Goal: Task Accomplishment & Management: Use online tool/utility

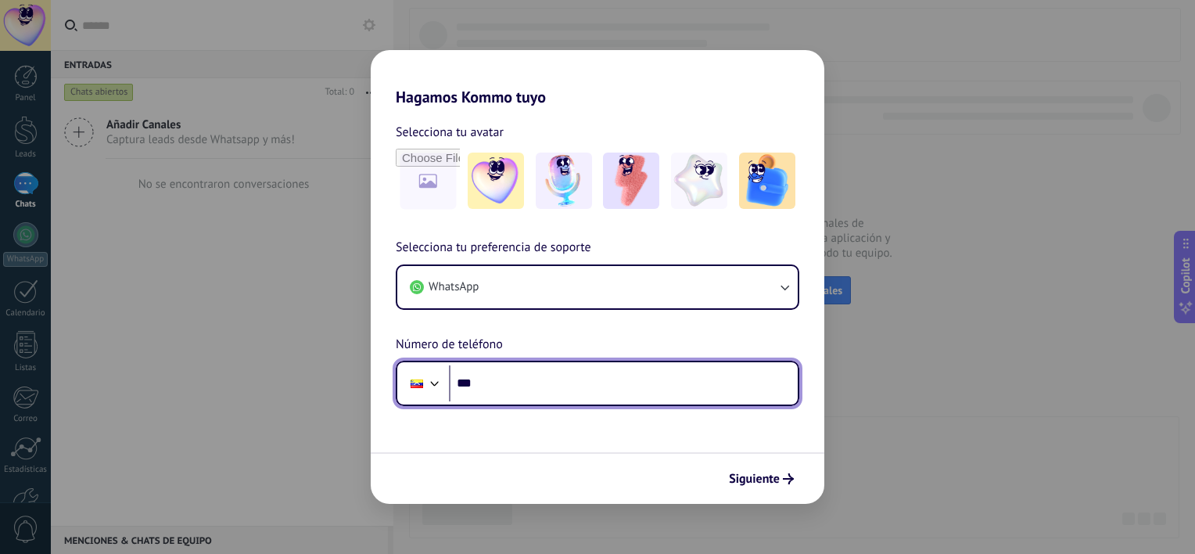
click at [547, 386] on input "***" at bounding box center [623, 383] width 349 height 36
click at [484, 383] on input "**********" at bounding box center [623, 383] width 349 height 36
type input "**********"
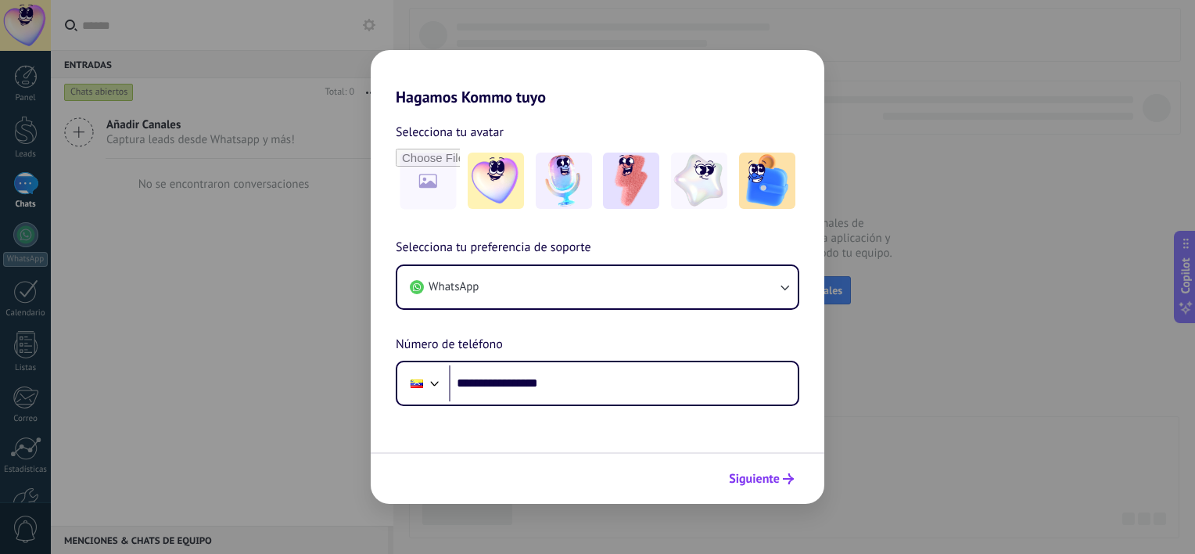
click at [750, 480] on span "Siguiente" at bounding box center [754, 478] width 51 height 11
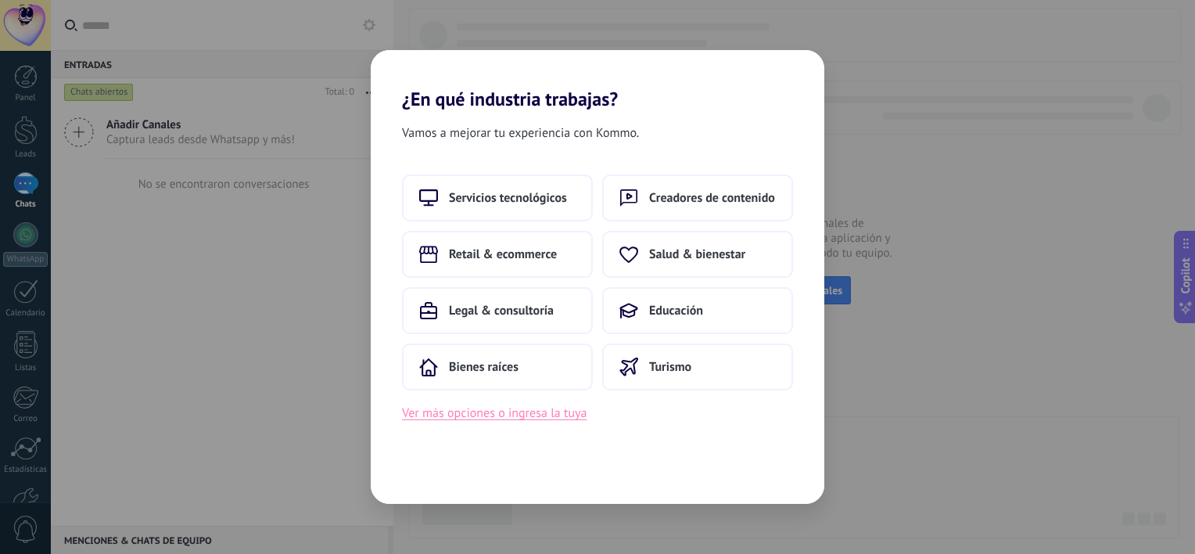
click at [530, 416] on button "Ver más opciones o ingresa la tuya" at bounding box center [494, 413] width 185 height 20
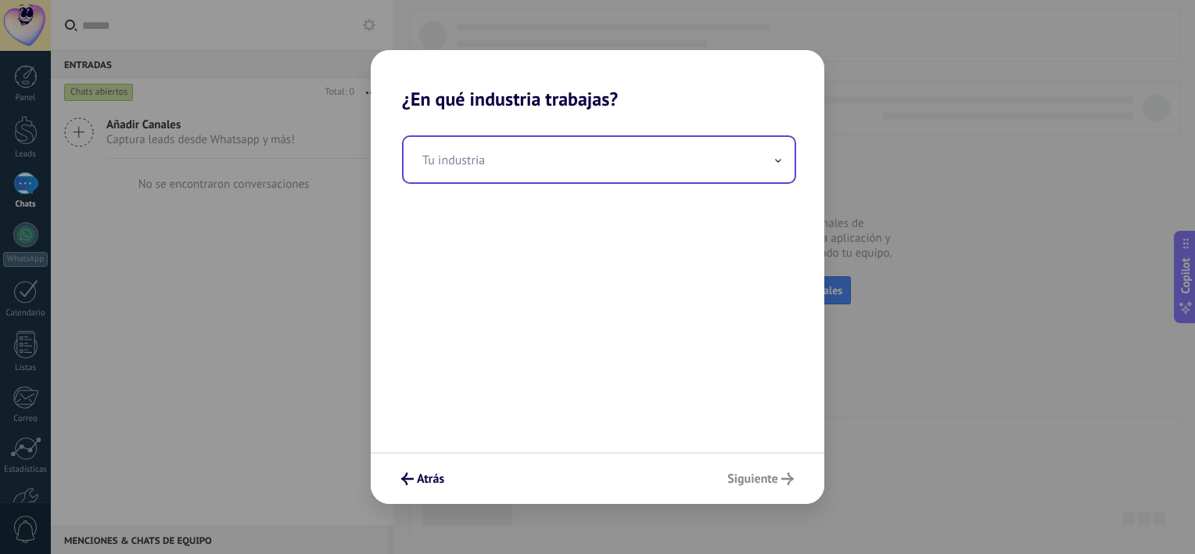
click at [779, 163] on icon at bounding box center [778, 161] width 6 height 4
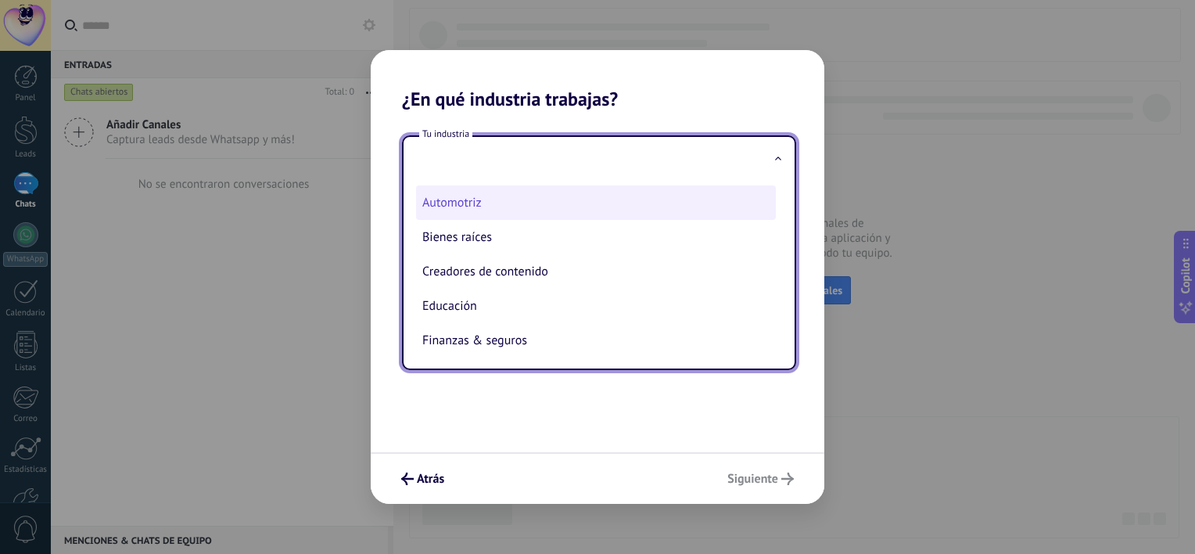
click at [502, 206] on li "Automotriz" at bounding box center [596, 202] width 360 height 34
type input "**********"
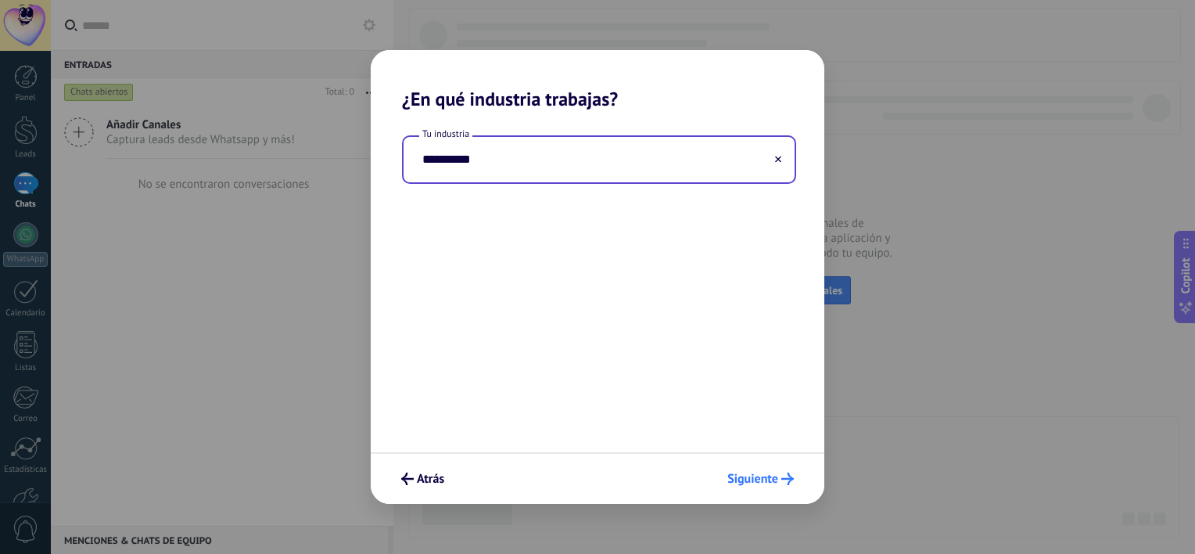
click at [762, 479] on span "Siguiente" at bounding box center [753, 478] width 51 height 11
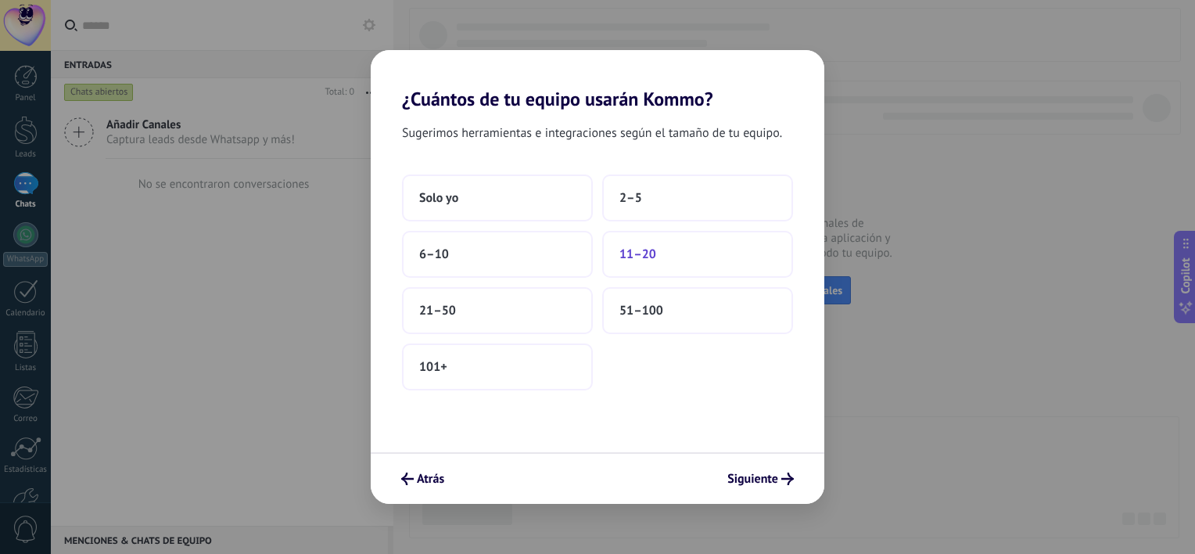
click at [651, 256] on span "11–20" at bounding box center [638, 254] width 37 height 16
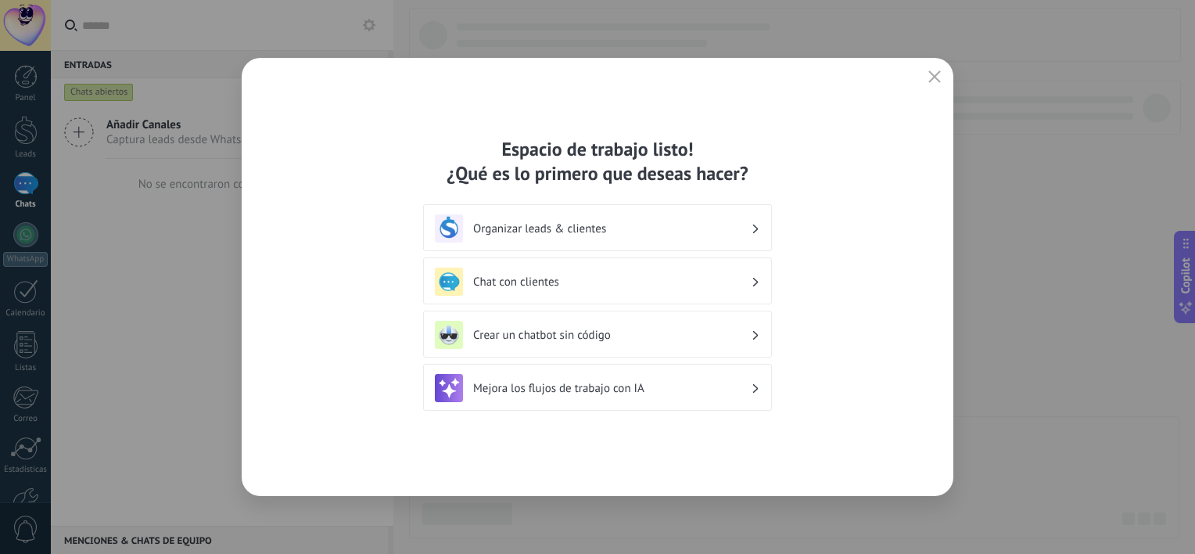
click at [760, 227] on div "Organizar leads & clientes" at bounding box center [597, 227] width 349 height 47
click at [742, 227] on h3 "Organizar leads & clientes" at bounding box center [612, 228] width 278 height 15
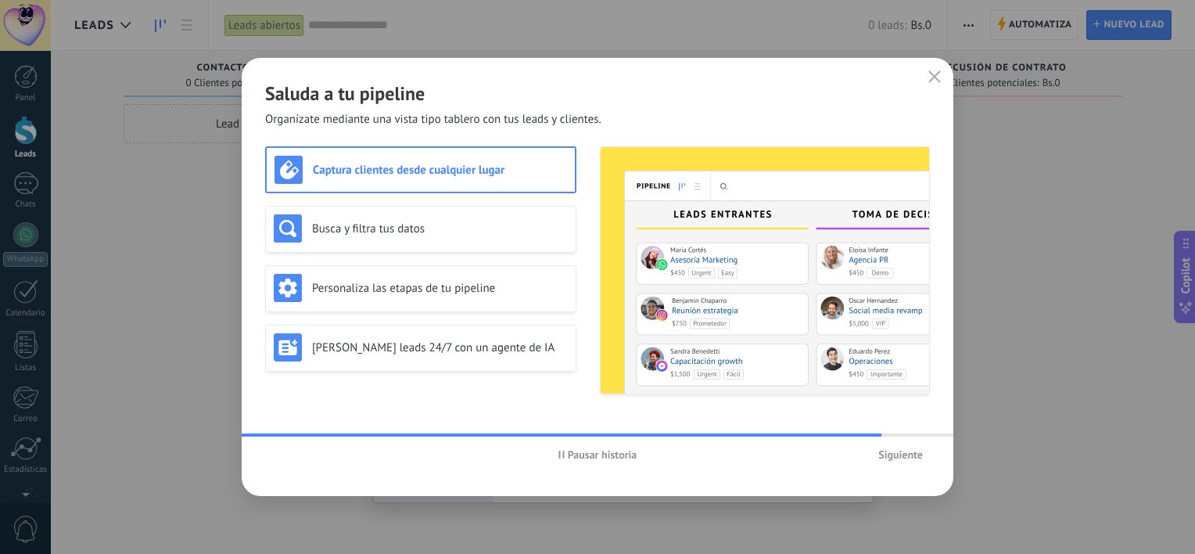
click at [908, 455] on span "Siguiente" at bounding box center [901, 454] width 45 height 11
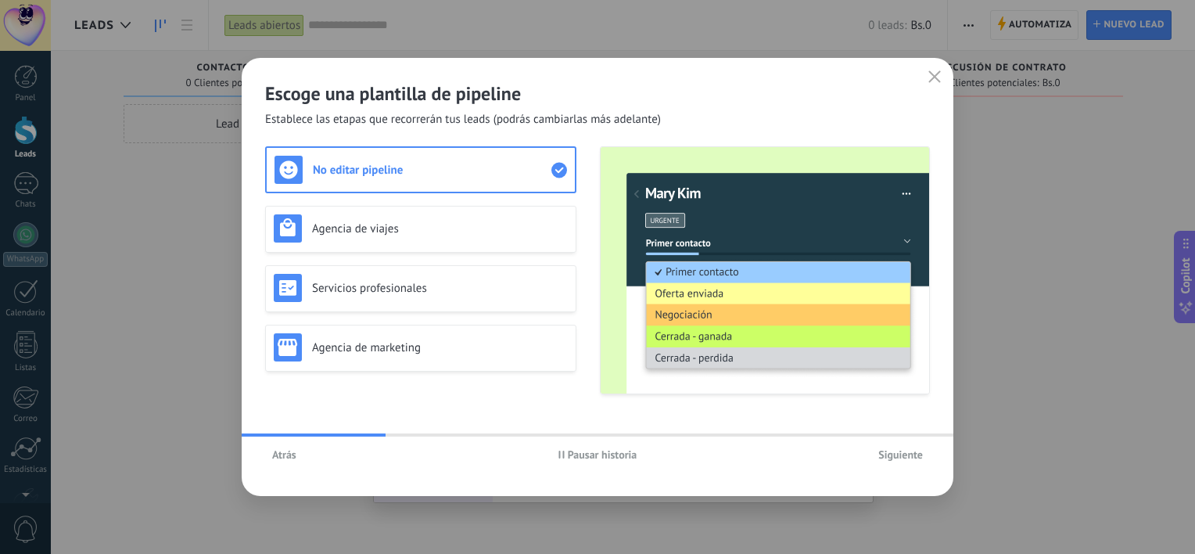
click at [904, 456] on span "Siguiente" at bounding box center [901, 454] width 45 height 11
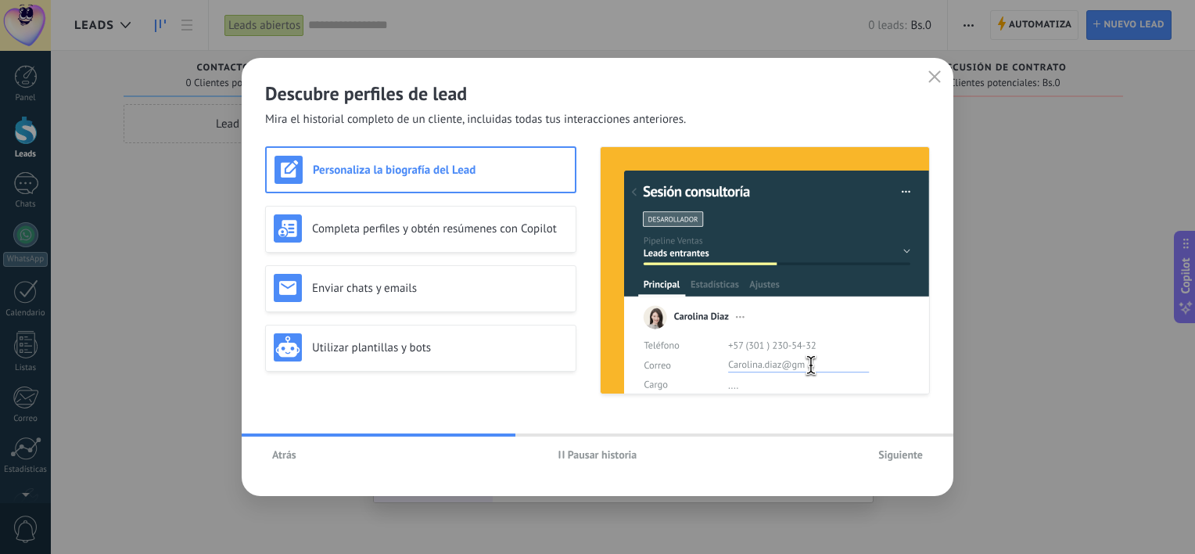
click at [898, 457] on span "Siguiente" at bounding box center [901, 454] width 45 height 11
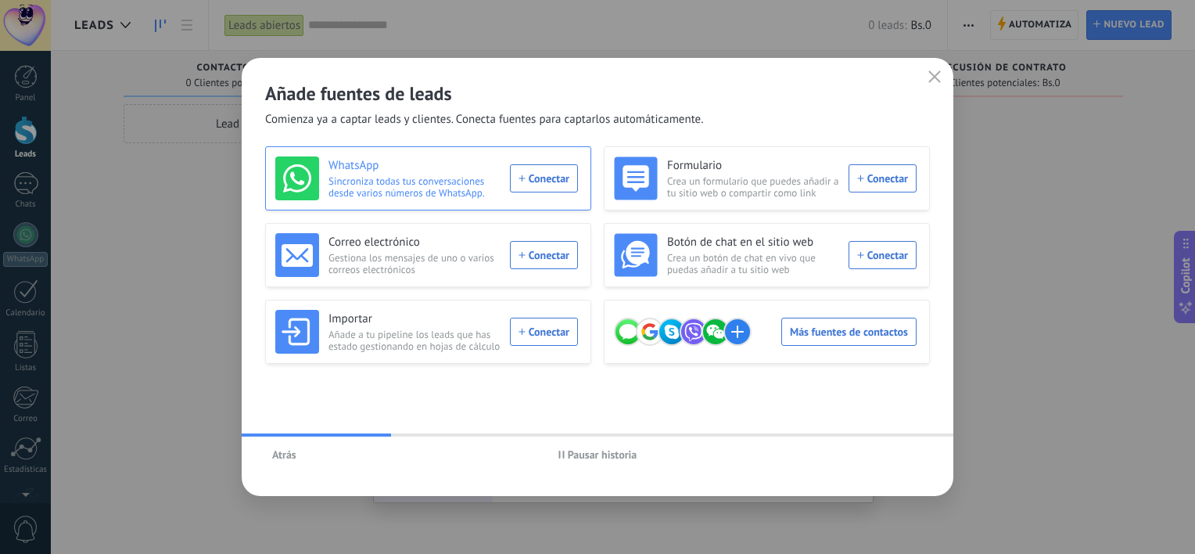
click at [546, 174] on div "WhatsApp Sincroniza todas tus conversaciones desde varios números de WhatsApp. …" at bounding box center [426, 178] width 303 height 44
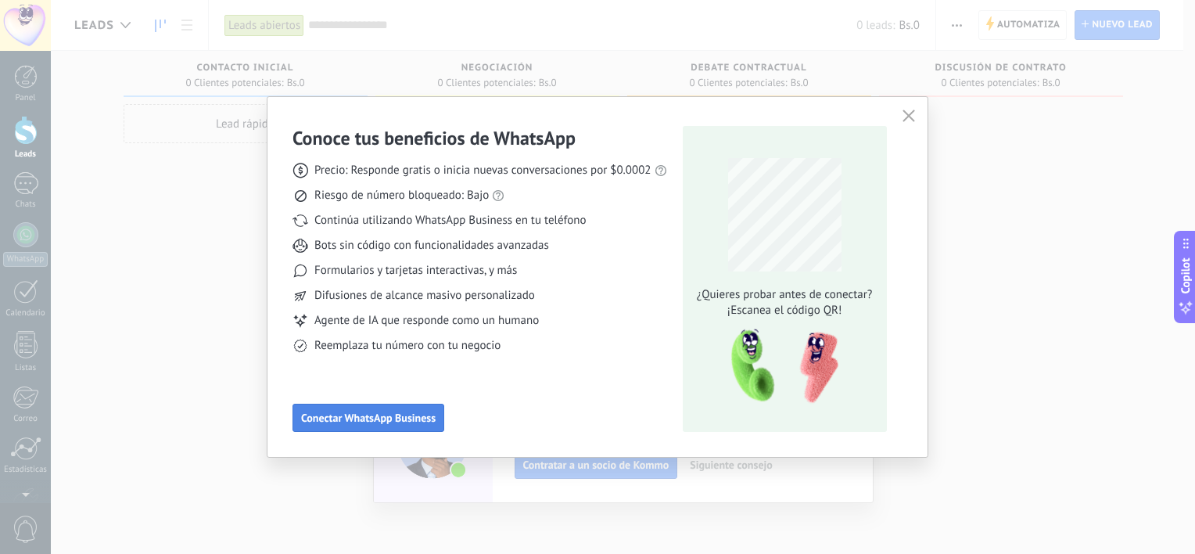
click at [394, 413] on span "Conectar WhatsApp Business" at bounding box center [368, 417] width 135 height 11
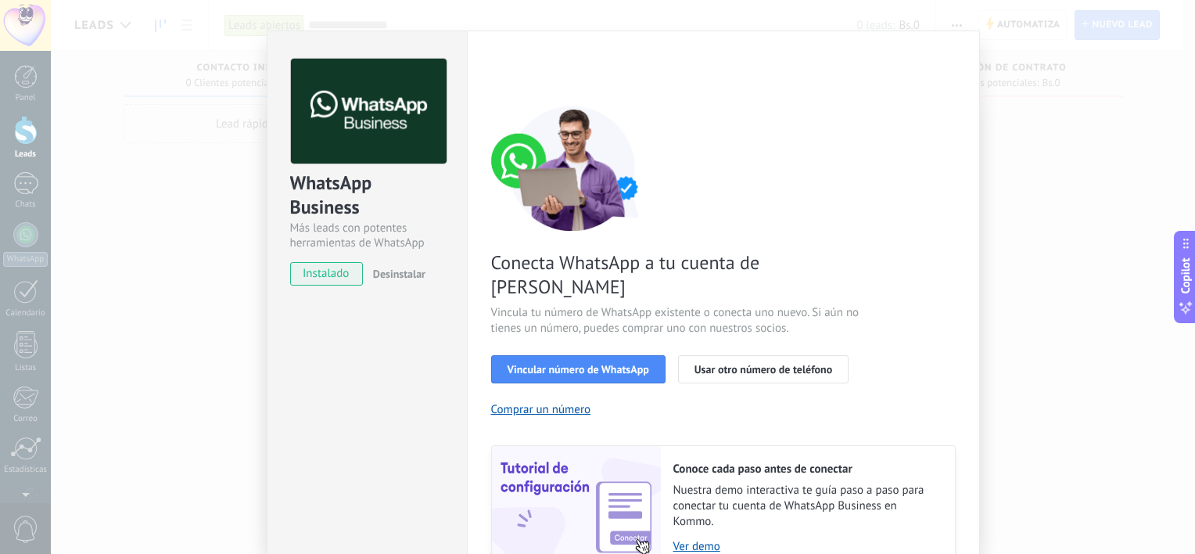
scroll to position [52, 0]
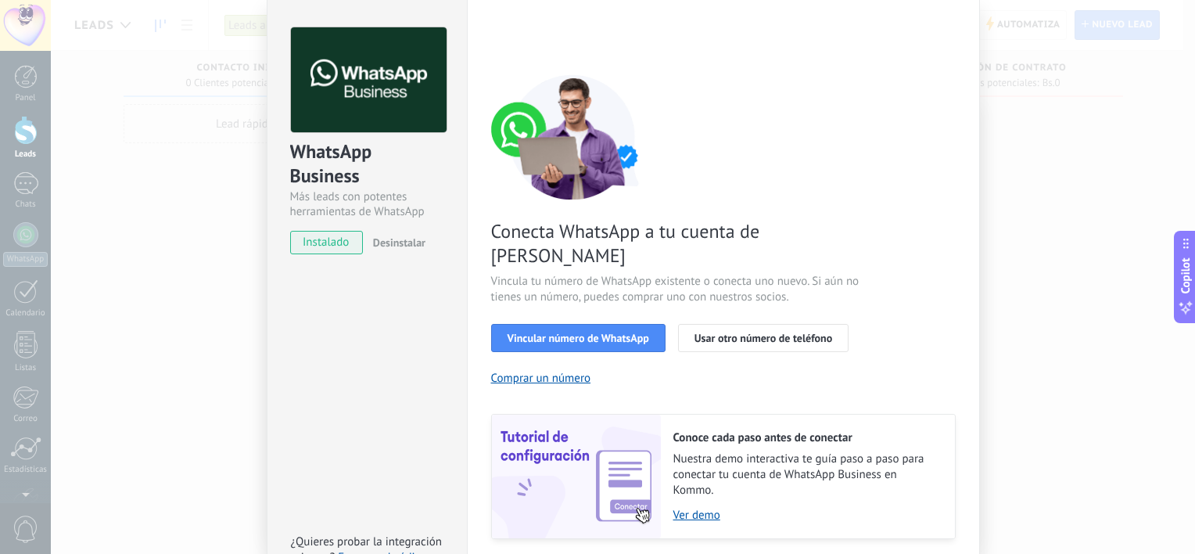
click at [328, 241] on span "instalado" at bounding box center [326, 242] width 71 height 23
click at [741, 333] on span "Usar otro número de teléfono" at bounding box center [764, 338] width 138 height 11
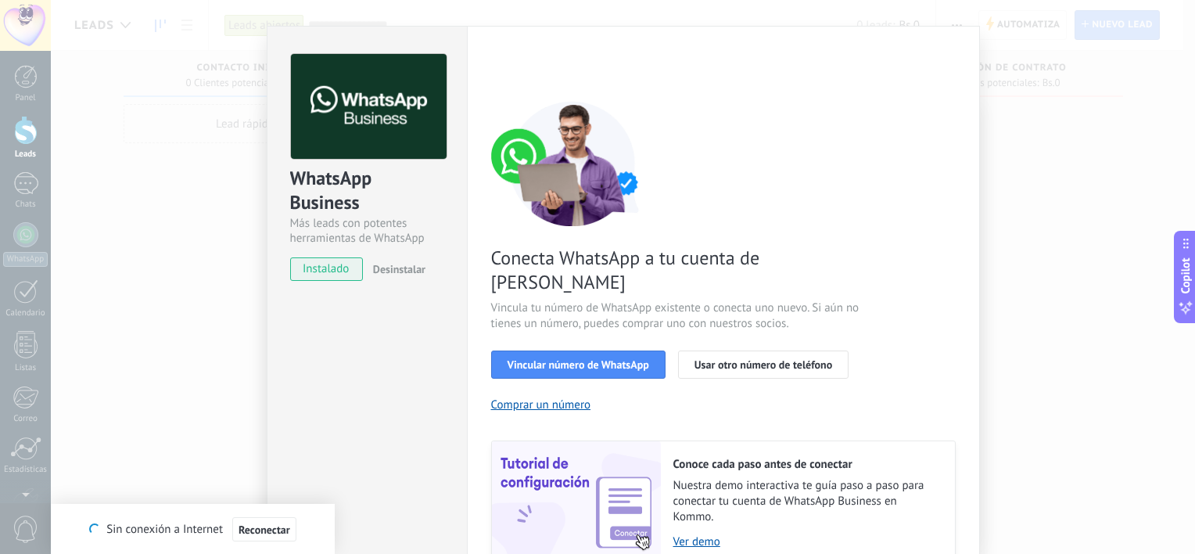
scroll to position [0, 0]
